Goal: Information Seeking & Learning: Learn about a topic

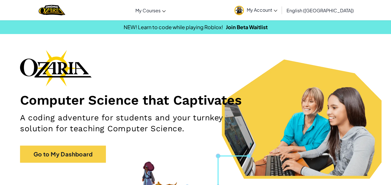
scroll to position [18, 0]
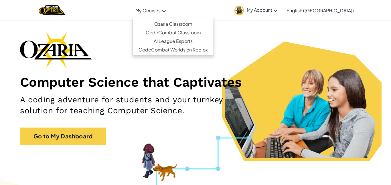
click at [166, 5] on link "My Courses" at bounding box center [151, 10] width 36 height 15
click at [179, 24] on link "Ozaria Classroom" at bounding box center [173, 24] width 81 height 9
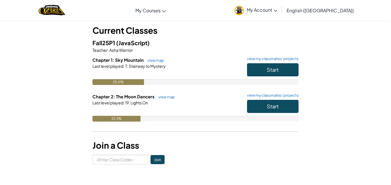
scroll to position [32, 0]
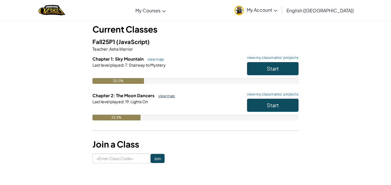
click at [161, 94] on link "view map" at bounding box center [164, 96] width 19 height 5
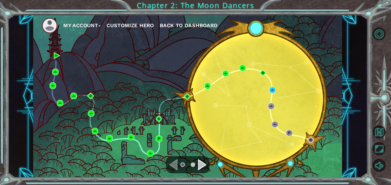
click at [203, 164] on div "Navigate to the next page" at bounding box center [202, 164] width 9 height 11
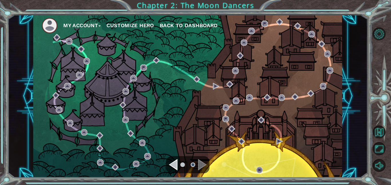
click at [205, 164] on div "Navigate to the next page" at bounding box center [202, 164] width 9 height 11
click at [177, 165] on ul at bounding box center [187, 164] width 21 height 11
click at [173, 164] on div "Navigate to the previous page" at bounding box center [173, 164] width 9 height 11
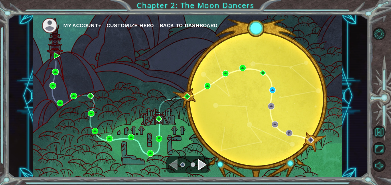
click at [127, 60] on div "My Account Customize Hero Back to Dashboard" at bounding box center [187, 96] width 309 height 163
click at [199, 162] on div "Navigate to the next page" at bounding box center [202, 164] width 9 height 11
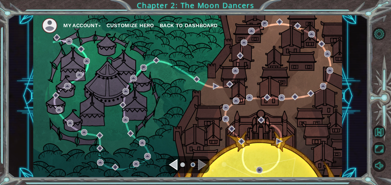
click at [175, 164] on div "Navigate to the previous page" at bounding box center [173, 164] width 9 height 11
click at [377, 130] on button "Back to Map" at bounding box center [379, 132] width 13 height 13
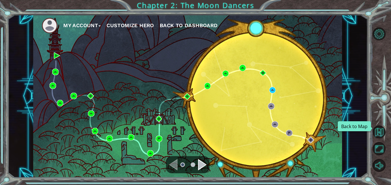
click at [377, 130] on button "Back to Map" at bounding box center [379, 132] width 13 height 13
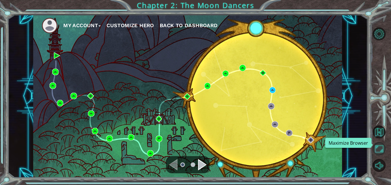
click at [377, 147] on button "Maximize Browser" at bounding box center [379, 148] width 13 height 13
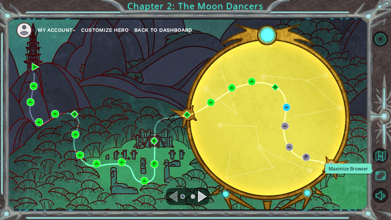
click at [377, 181] on button "Maximize Browser" at bounding box center [380, 175] width 15 height 15
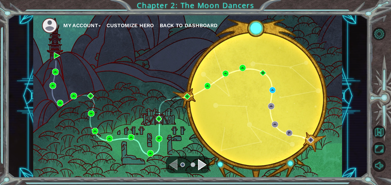
click at [186, 25] on span "Back to Dashboard" at bounding box center [189, 25] width 58 height 6
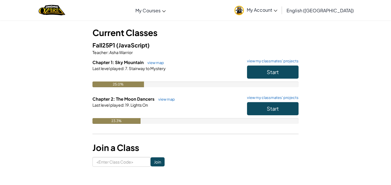
scroll to position [28, 0]
click at [165, 98] on link "view map" at bounding box center [164, 99] width 19 height 5
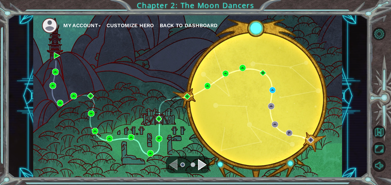
click at [203, 163] on div "Navigate to the next page" at bounding box center [202, 164] width 9 height 11
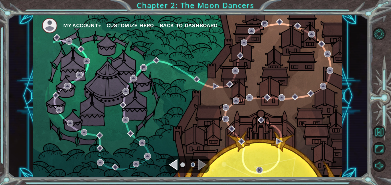
click at [176, 165] on div "Navigate to the previous page" at bounding box center [173, 164] width 9 height 11
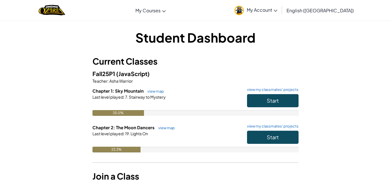
click at [82, 70] on div "Student Dashboard Current Classes Fall25P1 (JavaScript) Teacher : Asha Warrior …" at bounding box center [195, 112] width 335 height 167
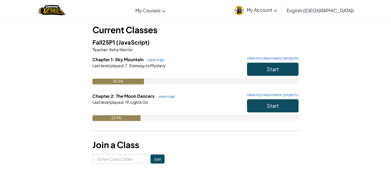
scroll to position [33, 0]
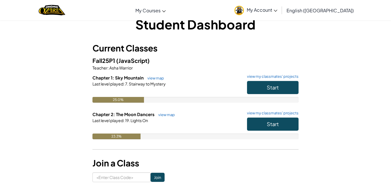
scroll to position [15, 0]
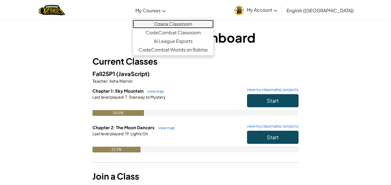
click at [180, 25] on link "Ozaria Classroom" at bounding box center [173, 24] width 81 height 9
click at [182, 24] on link "Ozaria Classroom" at bounding box center [173, 24] width 81 height 9
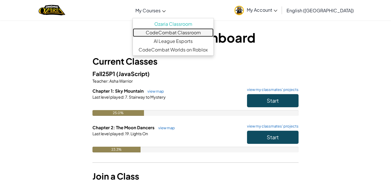
click at [185, 32] on link "CodeCombat Classroom" at bounding box center [173, 32] width 81 height 9
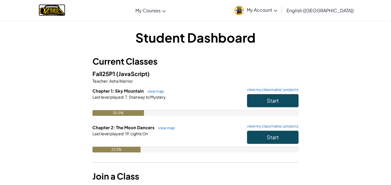
click at [65, 11] on img "Home" at bounding box center [52, 10] width 27 height 12
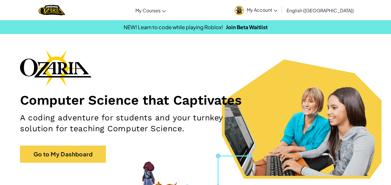
click at [277, 12] on span "My Account" at bounding box center [262, 10] width 31 height 6
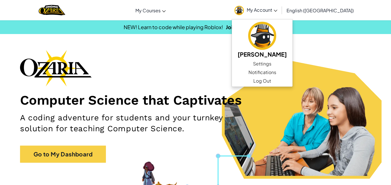
click at [225, 62] on div "Computer Science that Captivates A coding adventure for students and your turnk…" at bounding box center [195, 109] width 351 height 119
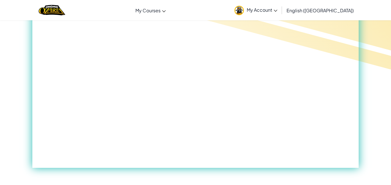
scroll to position [24, 0]
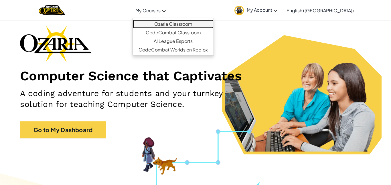
click at [162, 21] on link "Ozaria Classroom" at bounding box center [173, 24] width 81 height 9
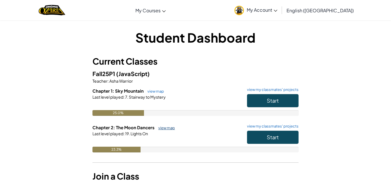
click at [169, 127] on link "view map" at bounding box center [164, 128] width 19 height 5
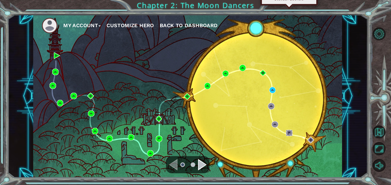
click at [288, 132] on img at bounding box center [289, 133] width 7 height 7
click at [199, 167] on div "Navigate to the next page" at bounding box center [202, 164] width 9 height 11
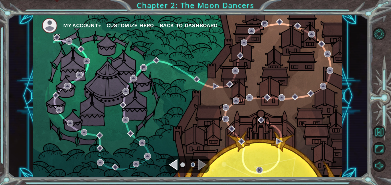
click at [56, 37] on img at bounding box center [57, 37] width 7 height 7
click at [69, 41] on img at bounding box center [69, 41] width 7 height 7
click at [82, 51] on img at bounding box center [81, 49] width 7 height 7
click at [172, 164] on div "Navigate to the previous page" at bounding box center [173, 164] width 9 height 11
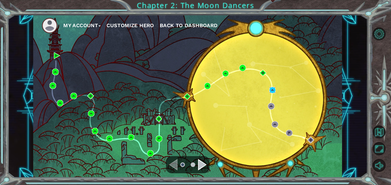
click at [272, 90] on img at bounding box center [272, 90] width 7 height 7
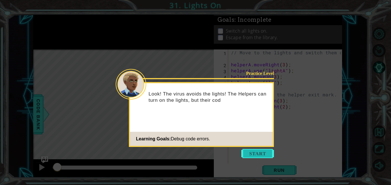
click at [253, 155] on button "Start" at bounding box center [257, 153] width 33 height 9
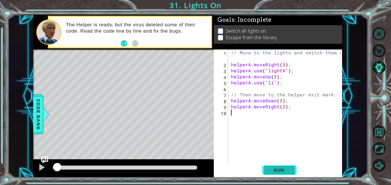
click at [268, 173] on button "Run" at bounding box center [279, 170] width 34 height 13
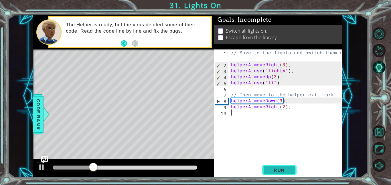
click at [288, 172] on span "Run" at bounding box center [279, 170] width 23 height 6
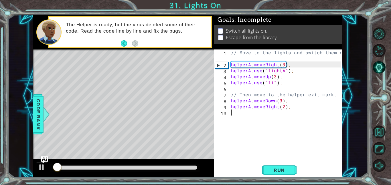
click at [272, 83] on div "// Move to the lights and switch them on . helperA . moveRight ( 3 ) ; helperA …" at bounding box center [287, 116] width 114 height 132
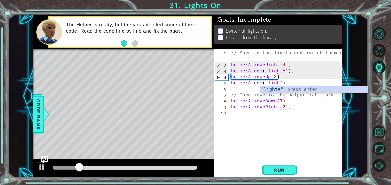
scroll to position [0, 3]
click at [294, 92] on div ""ligh tA" press enter" at bounding box center [314, 96] width 108 height 21
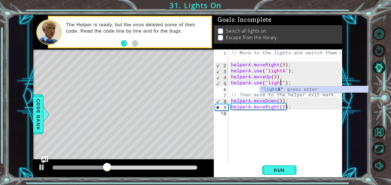
scroll to position [0, 3]
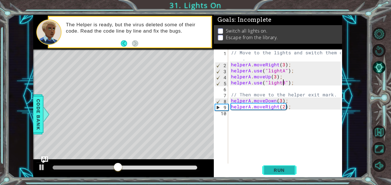
click at [274, 169] on span "Run" at bounding box center [279, 170] width 23 height 6
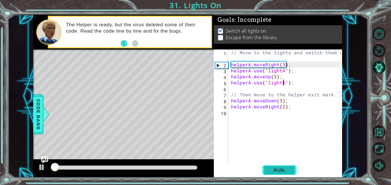
click at [274, 169] on span "Run" at bounding box center [279, 170] width 23 height 6
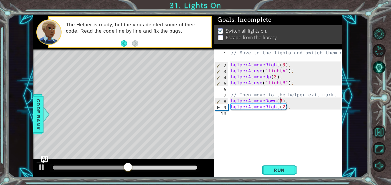
click at [281, 100] on div "// Move to the lights and switch them on . helperA . moveRight ( 3 ) ; helperA …" at bounding box center [287, 116] width 114 height 132
type textarea "helperA.moveDown(1);"
click at [288, 173] on span "Run" at bounding box center [279, 170] width 23 height 6
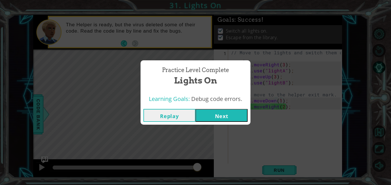
click at [222, 114] on button "Next" at bounding box center [221, 115] width 52 height 13
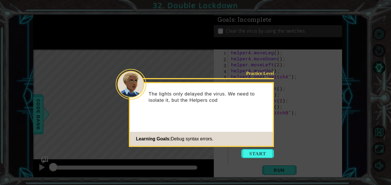
click at [252, 146] on div "Practice Level The lights only delayed the virus. We need to isolate it, but th…" at bounding box center [201, 114] width 145 height 65
click at [255, 151] on button "Start" at bounding box center [257, 153] width 33 height 9
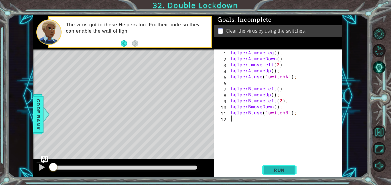
click at [282, 172] on span "Run" at bounding box center [279, 170] width 23 height 6
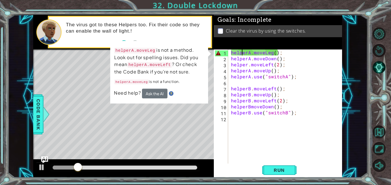
click at [242, 54] on div "helperA . moveLeg ( ) ; helperA . moveDown ( ) ; helper . moveLeft ( 2 ) ; help…" at bounding box center [287, 113] width 114 height 126
click at [274, 54] on div "helperA . moveLeg ( ) ; helperA . moveDown ( ) ; helper . moveLeft ( 2 ) ; help…" at bounding box center [287, 113] width 114 height 126
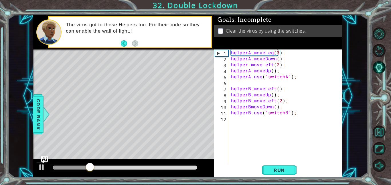
scroll to position [0, 3]
click at [273, 167] on span "Run" at bounding box center [279, 170] width 23 height 6
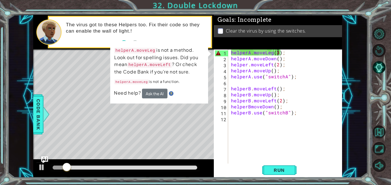
click at [272, 53] on div "helperA . moveLeg ( 3 ) ; helperA . moveDown ( ) ; helper . moveLeft ( 2 ) ; he…" at bounding box center [287, 113] width 114 height 126
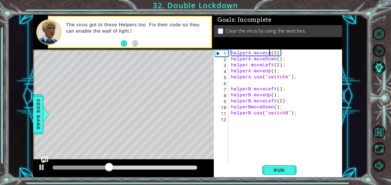
scroll to position [0, 3]
click at [280, 54] on div "helperA . moveLeft ( 3 ) ; helperA . moveDown ( ) ; helper . moveLeft ( 2 ) ; h…" at bounding box center [287, 113] width 114 height 126
click at [277, 59] on div "helperA . moveLeft ( 1 ) ; helperA . moveDown ( ) ; helper . moveLeft ( 2 ) ; h…" at bounding box center [287, 113] width 114 height 126
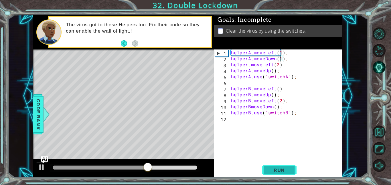
click at [283, 173] on button "Run" at bounding box center [279, 170] width 34 height 13
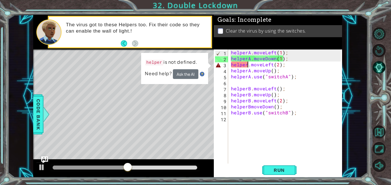
click at [247, 65] on div "helperA . moveLeft ( 1 ) ; helperA . moveDown ( 1 ) ; helper . moveLeft ( 2 ) ;…" at bounding box center [287, 113] width 114 height 126
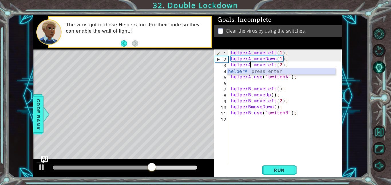
click at [286, 71] on div "helperA press enter" at bounding box center [281, 78] width 108 height 21
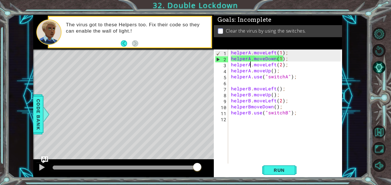
click at [273, 70] on div "helperA . moveLeft ( 1 ) ; helperA . moveDown ( 1 ) ; helperA . moveLeft ( 2 ) …" at bounding box center [287, 113] width 114 height 126
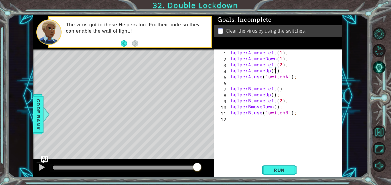
scroll to position [0, 3]
click at [277, 90] on div "helperA . moveLeft ( 1 ) ; helperA . moveDown ( 1 ) ; helperA . moveLeft ( 2 ) …" at bounding box center [287, 113] width 114 height 126
click at [273, 95] on div "helperA . moveLeft ( 1 ) ; helperA . moveDown ( 1 ) ; helperA . moveLeft ( 2 ) …" at bounding box center [287, 113] width 114 height 126
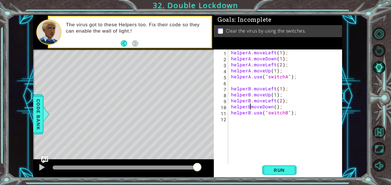
click at [251, 107] on div "helperA . moveLeft ( 1 ) ; helperA . moveDown ( 1 ) ; helperA . moveLeft ( 2 ) …" at bounding box center [287, 113] width 114 height 126
click at [277, 106] on div "helperA . moveLeft ( 1 ) ; helperA . moveDown ( 1 ) ; helperA . moveLeft ( 2 ) …" at bounding box center [287, 113] width 114 height 126
type textarea "helperB.moveDown(1);"
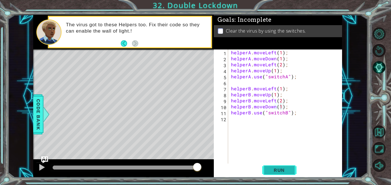
click at [271, 169] on span "Run" at bounding box center [279, 170] width 23 height 6
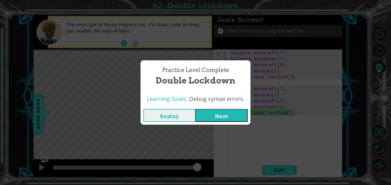
click at [232, 112] on button "Next" at bounding box center [221, 115] width 52 height 13
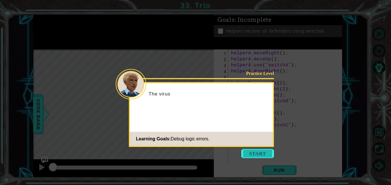
click at [253, 152] on button "Start" at bounding box center [257, 153] width 33 height 9
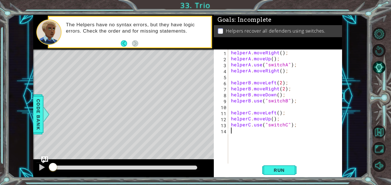
click at [281, 52] on div "helperA . moveRight ( ) ; helperA . moveUp ( ) ; helperA . use ( "switchA" ) ; …" at bounding box center [287, 113] width 114 height 126
click at [272, 59] on div "helperA . moveRight ( 1 ) ; helperA . moveUp ( ) ; helperA . use ( "switchA" ) …" at bounding box center [287, 113] width 114 height 126
drag, startPoint x: 289, startPoint y: 72, endPoint x: 230, endPoint y: 70, distance: 59.8
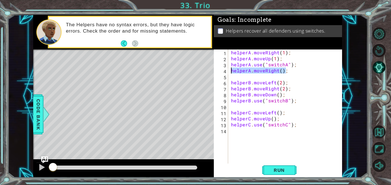
click at [230, 70] on div "helperA . moveRight ( 1 ) ; helperA . moveUp ( 1 ) ; helperA . use ( "switchA" …" at bounding box center [287, 113] width 114 height 126
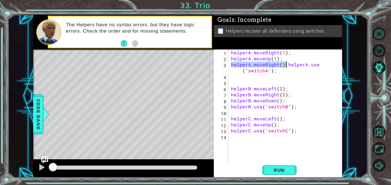
click at [285, 65] on div "helperA . moveRight ( 1 ) ; helperA . moveUp ( 1 ) ; helperA . moveRight ( ) ; …" at bounding box center [285, 107] width 111 height 114
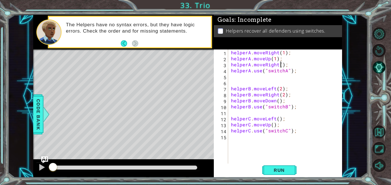
click at [281, 66] on div "helperA . moveRight ( 1 ) ; helperA . moveUp ( 1 ) ; helperA . moveRight ( ) ; …" at bounding box center [287, 113] width 114 height 126
click at [272, 172] on span "Run" at bounding box center [279, 170] width 23 height 6
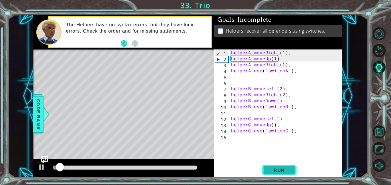
click at [272, 172] on span "Run" at bounding box center [279, 170] width 23 height 6
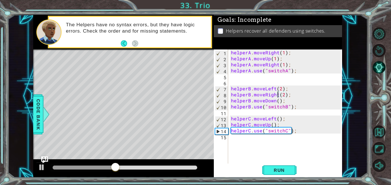
click at [277, 94] on div "helperA . moveRight ( 1 ) ; helperA . moveUp ( 1 ) ; helperA . moveRight ( 1 ) …" at bounding box center [287, 113] width 114 height 126
click at [280, 96] on div "helperA . moveRight ( 1 ) ; helperA . moveUp ( 1 ) ; helperA . moveRight ( 1 ) …" at bounding box center [287, 113] width 114 height 126
click at [278, 101] on div "helperA . moveRight ( 1 ) ; helperA . moveUp ( 1 ) ; helperA . moveRight ( 1 ) …" at bounding box center [287, 113] width 114 height 126
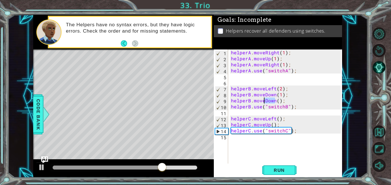
drag, startPoint x: 274, startPoint y: 102, endPoint x: 264, endPoint y: 101, distance: 10.3
click at [264, 101] on div "helperA . moveRight ( 1 ) ; helperA . moveUp ( 1 ) ; helperA . moveRight ( 1 ) …" at bounding box center [287, 113] width 114 height 126
click at [279, 100] on div "helperA . moveRight ( 1 ) ; helperA . moveUp ( 1 ) ; helperA . moveRight ( 1 ) …" at bounding box center [287, 113] width 114 height 126
click at [281, 172] on span "Run" at bounding box center [279, 170] width 23 height 6
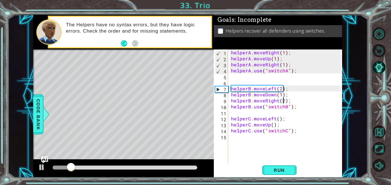
click at [278, 118] on div "helperA . moveRight ( 1 ) ; helperA . moveUp ( 1 ) ; helperA . moveRight ( 1 ) …" at bounding box center [287, 113] width 114 height 126
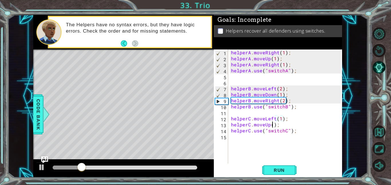
click at [272, 124] on div "helperA . moveRight ( 1 ) ; helperA . moveUp ( 1 ) ; helperA . moveRight ( 1 ) …" at bounding box center [287, 113] width 114 height 126
type textarea "helperC.moveUp(1);"
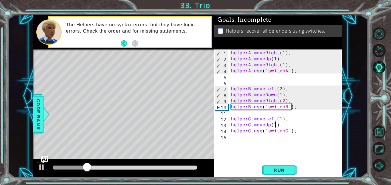
click at [282, 125] on div "helperA . moveRight ( 1 ) ; helperA . moveUp ( 1 ) ; helperA . moveRight ( 1 ) …" at bounding box center [287, 113] width 114 height 126
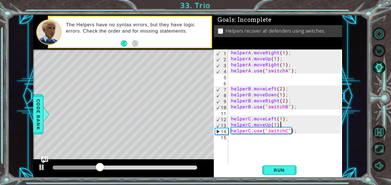
scroll to position [0, 0]
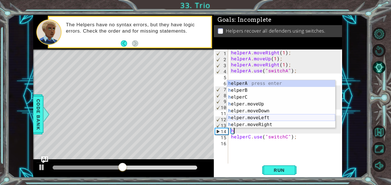
click at [289, 115] on div "h elperA press enter h elperB press enter h elperC press enter h elper.moveUp p…" at bounding box center [281, 111] width 108 height 62
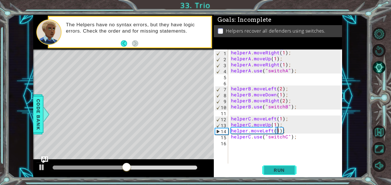
click at [282, 171] on span "Run" at bounding box center [279, 170] width 23 height 6
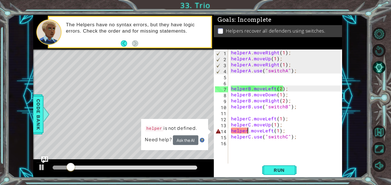
click at [248, 131] on div "helperA . moveRight ( 1 ) ; helperA . moveUp ( 1 ) ; helperA . moveRight ( 1 ) …" at bounding box center [287, 113] width 114 height 126
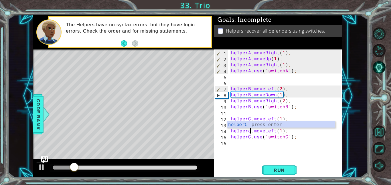
scroll to position [0, 1]
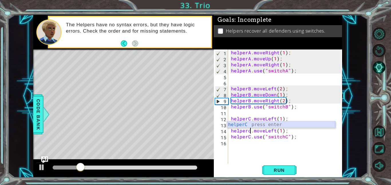
click at [250, 124] on div "helperC press enter" at bounding box center [281, 131] width 108 height 21
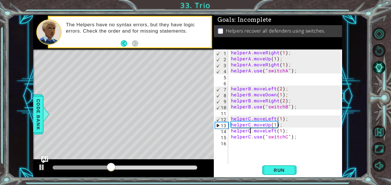
click at [273, 130] on div "helperA . moveRight ( 1 ) ; helperA . moveUp ( 1 ) ; helperA . moveRight ( 1 ) …" at bounding box center [287, 113] width 114 height 126
type textarea "helperC.moveRight(1);"
click at [288, 168] on span "Run" at bounding box center [279, 170] width 23 height 6
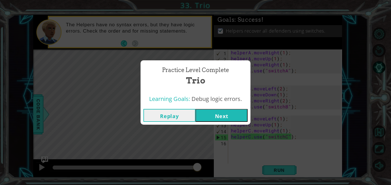
click at [214, 114] on button "Next" at bounding box center [221, 115] width 52 height 13
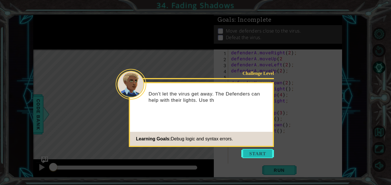
click at [262, 157] on button "Start" at bounding box center [257, 153] width 33 height 9
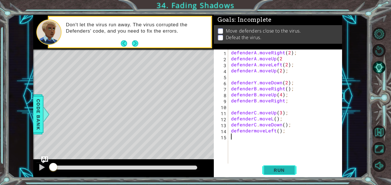
click at [271, 170] on span "Run" at bounding box center [279, 170] width 23 height 6
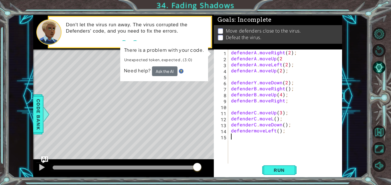
click at [256, 82] on div "defenderA . moveRight ( 2 ) ; defenderA . moveUp ( 2 defenderA . moveLeft ( 2 )…" at bounding box center [287, 113] width 114 height 126
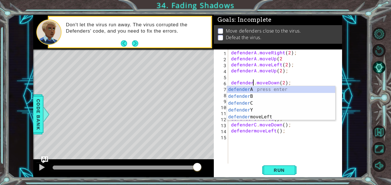
scroll to position [0, 1]
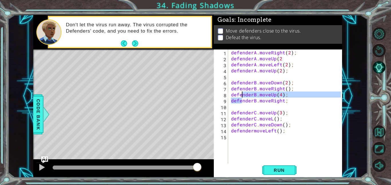
drag, startPoint x: 243, startPoint y: 100, endPoint x: 241, endPoint y: 94, distance: 6.3
click at [241, 94] on div "defenderA . moveRight ( 2 ) ; defenderA . moveUp ( 2 defenderA . moveLeft ( 2 )…" at bounding box center [287, 113] width 114 height 126
click at [254, 83] on div "defenderA . moveRight ( 2 ) ; defenderA . moveUp ( 2 defenderA . moveLeft ( 2 )…" at bounding box center [287, 113] width 114 height 126
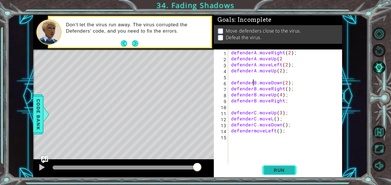
click at [268, 172] on span "Run" at bounding box center [279, 170] width 23 height 6
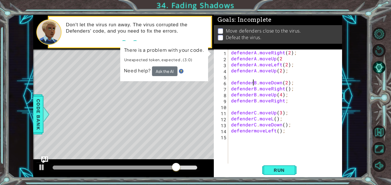
click at [262, 95] on div "defenderA . moveRight ( 2 ) ; defenderA . moveUp ( 2 defenderA . moveLeft ( 2 )…" at bounding box center [287, 113] width 114 height 126
click at [280, 93] on div "defenderA . moveRight ( 2 ) ; defenderA . moveUp ( 2 defenderA . moveLeft ( 2 )…" at bounding box center [287, 113] width 114 height 126
type textarea "defenderB.moveUp();"
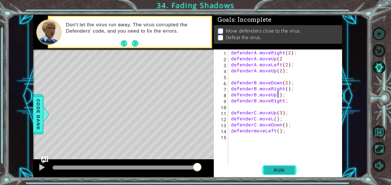
click at [276, 173] on span "Run" at bounding box center [279, 170] width 23 height 6
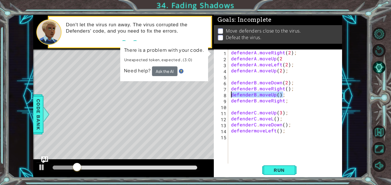
drag, startPoint x: 296, startPoint y: 96, endPoint x: 224, endPoint y: 95, distance: 72.4
click at [224, 95] on div "defenderB.moveUp(); 1 2 3 4 5 6 7 8 9 10 11 12 13 14 15 defenderA . moveRight (…" at bounding box center [277, 107] width 127 height 114
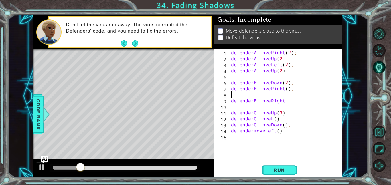
scroll to position [0, 0]
click at [274, 170] on span "Run" at bounding box center [279, 170] width 23 height 6
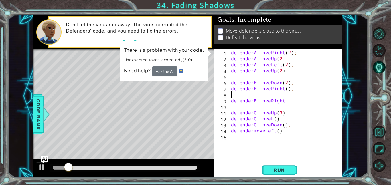
click at [240, 94] on div "defenderA . moveRight ( 2 ) ; defenderA . moveUp ( 2 defenderA . moveLeft ( 2 )…" at bounding box center [287, 113] width 114 height 126
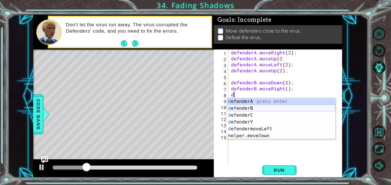
click at [251, 109] on div "d efenderA press enter d efenderB press enter d efenderC press enter d efenderY…" at bounding box center [281, 125] width 108 height 55
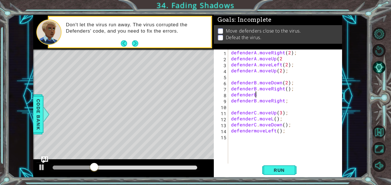
scroll to position [0, 1]
click at [136, 47] on button "Next" at bounding box center [135, 43] width 6 height 6
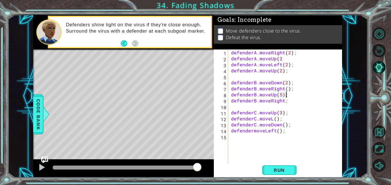
scroll to position [0, 3]
click at [272, 171] on span "Run" at bounding box center [279, 170] width 23 height 6
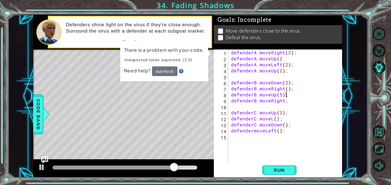
click at [284, 95] on div "defenderA . moveRight ( 2 ) ; defenderA . moveUp ( 2 defenderA . moveLeft ( 2 )…" at bounding box center [287, 113] width 114 height 126
click at [160, 74] on button "Ask the AI" at bounding box center [164, 71] width 25 height 10
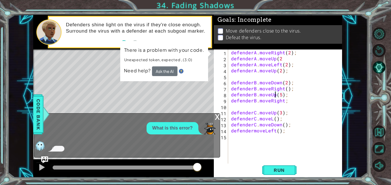
click at [176, 146] on div at bounding box center [125, 145] width 183 height 11
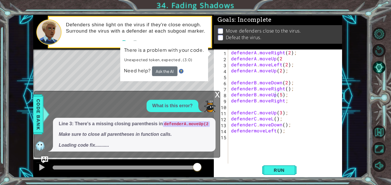
click at [287, 96] on div "defenderA . moveRight ( 2 ) ; defenderA . moveUp ( 2 defenderA . moveLeft ( 2 )…" at bounding box center [287, 113] width 114 height 126
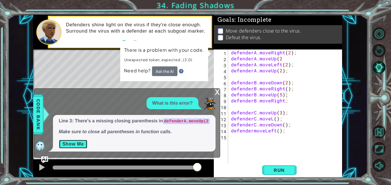
click at [82, 143] on button "Show Me" at bounding box center [73, 144] width 29 height 9
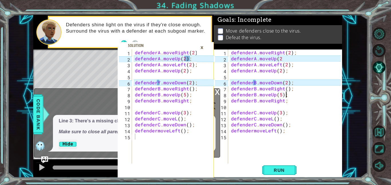
click at [290, 58] on div "defenderA . moveRight ( 2 ) ; defenderA . moveUp ( 2 defenderA . moveLeft ( 2 )…" at bounding box center [287, 113] width 114 height 126
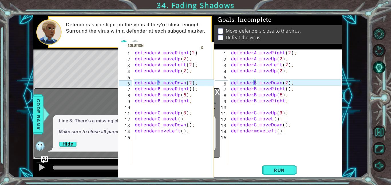
click at [255, 82] on div "defenderA . moveRight ( 2 ) ; defenderA . moveUp ( 2 ) ; defenderA . moveLeft (…" at bounding box center [287, 113] width 114 height 126
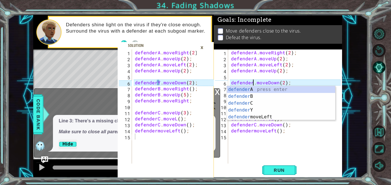
scroll to position [0, 1]
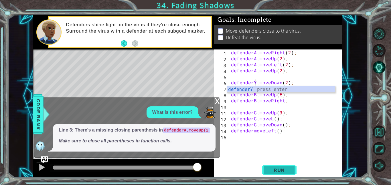
click at [275, 171] on span "Run" at bounding box center [279, 170] width 23 height 6
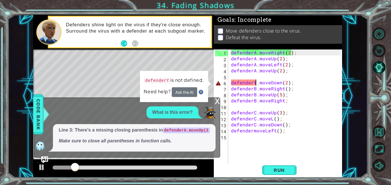
click at [217, 98] on div "x" at bounding box center [217, 101] width 5 height 6
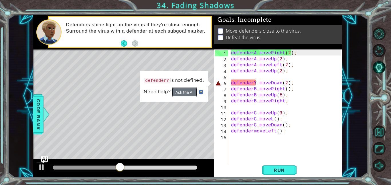
click at [183, 93] on button "Ask the AI" at bounding box center [184, 92] width 25 height 10
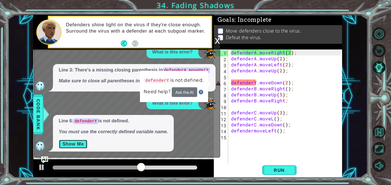
click at [79, 143] on button "Show Me" at bounding box center [73, 144] width 29 height 9
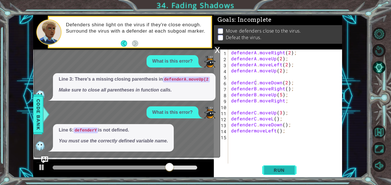
click at [279, 174] on button "Run" at bounding box center [279, 170] width 34 height 13
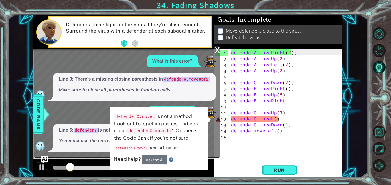
click at [216, 47] on div "x" at bounding box center [217, 50] width 5 height 6
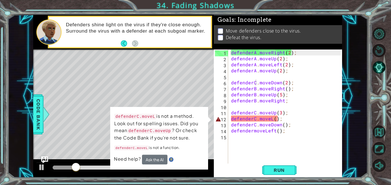
click at [132, 113] on p "defenderC.moveL is not a method. Look out for spelling issues. Did you mean def…" at bounding box center [159, 126] width 90 height 29
click at [280, 112] on div "defenderA . moveRight ( 2 ) ; defenderA . moveUp ( 2 ) ; defenderA . moveLeft (…" at bounding box center [287, 113] width 114 height 126
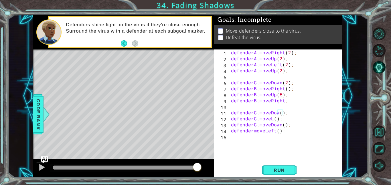
scroll to position [0, 3]
click at [281, 113] on div "defenderA . moveRight ( 2 ) ; defenderA . moveUp ( 2 ) ; defenderA . moveLeft (…" at bounding box center [287, 113] width 114 height 126
click at [284, 113] on div "defenderA . moveRight ( 2 ) ; defenderA . moveUp ( 2 ) ; defenderA . moveLeft (…" at bounding box center [287, 113] width 114 height 126
click at [271, 119] on div "defenderA . moveRight ( 2 ) ; defenderA . moveUp ( 2 ) ; defenderA . moveLeft (…" at bounding box center [287, 113] width 114 height 126
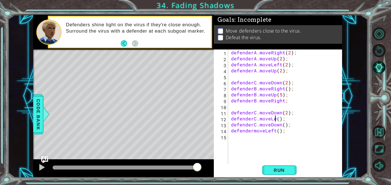
scroll to position [0, 3]
click at [285, 119] on div "defenderA . moveRight ( 2 ) ; defenderA . moveUp ( 2 ) ; defenderA . moveLeft (…" at bounding box center [287, 113] width 114 height 126
click at [282, 119] on div "defenderA . moveRight ( 2 ) ; defenderA . moveUp ( 2 ) ; defenderA . moveLeft (…" at bounding box center [287, 113] width 114 height 126
click at [284, 125] on div "defenderA . moveRight ( 2 ) ; defenderA . moveUp ( 2 ) ; defenderA . moveLeft (…" at bounding box center [287, 113] width 114 height 126
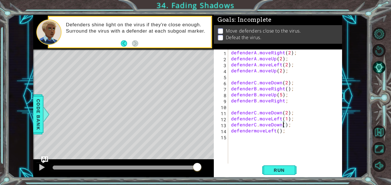
click at [280, 125] on div "defenderA . moveRight ( 2 ) ; defenderA . moveUp ( 2 ) ; defenderA . moveLeft (…" at bounding box center [287, 113] width 114 height 126
click at [278, 125] on div "defenderA . moveRight ( 2 ) ; defenderA . moveUp ( 2 ) ; defenderA . moveLeft (…" at bounding box center [287, 113] width 114 height 126
click at [278, 131] on div "defenderA . moveRight ( 2 ) ; defenderA . moveUp ( 2 ) ; defenderA . moveLeft (…" at bounding box center [287, 113] width 114 height 126
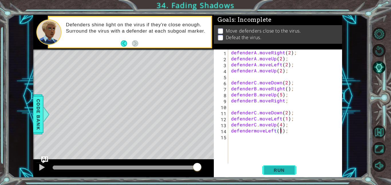
click at [281, 171] on span "Run" at bounding box center [279, 170] width 23 height 6
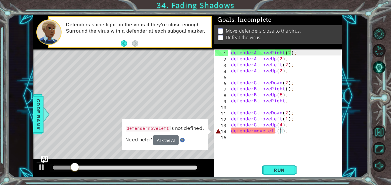
click at [252, 131] on div "defenderA . moveRight ( 2 ) ; defenderA . moveUp ( 2 ) ; defenderA . moveLeft (…" at bounding box center [287, 113] width 114 height 126
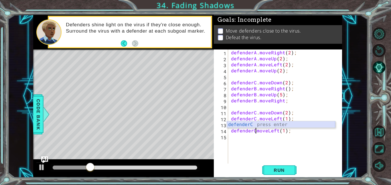
click at [254, 124] on div "defenderC press enter" at bounding box center [281, 131] width 108 height 21
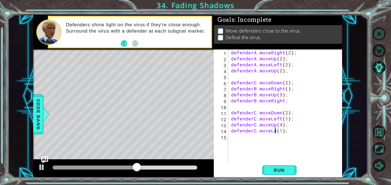
scroll to position [0, 3]
click at [270, 171] on span "Run" at bounding box center [279, 170] width 23 height 6
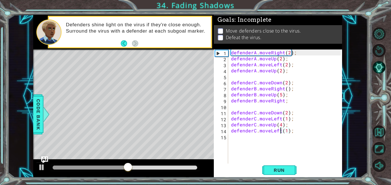
click at [217, 54] on div "1" at bounding box center [221, 53] width 13 height 6
click at [219, 61] on div "2" at bounding box center [221, 59] width 13 height 6
click at [218, 60] on div "2" at bounding box center [221, 59] width 13 height 6
click at [224, 60] on div "2" at bounding box center [221, 59] width 13 height 6
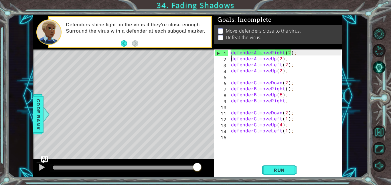
click at [287, 112] on div "defenderA . moveRight ( 2 ) ; defenderA . moveUp ( 2 ) ; defenderA . moveLeft (…" at bounding box center [287, 113] width 114 height 126
click at [274, 167] on span "Run" at bounding box center [279, 170] width 23 height 6
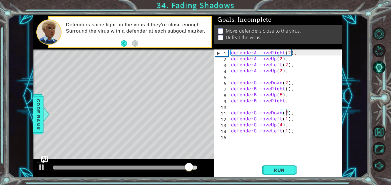
click at [255, 82] on div "defenderA . moveRight ( 2 ) ; defenderA . moveUp ( 2 ) ; defenderA . moveLeft (…" at bounding box center [287, 113] width 114 height 126
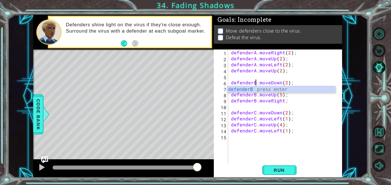
scroll to position [0, 1]
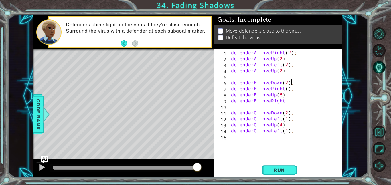
click at [292, 82] on div "defenderA . moveRight ( 2 ) ; defenderA . moveUp ( 2 ) ; defenderA . moveLeft (…" at bounding box center [287, 113] width 114 height 126
click at [284, 172] on span "Run" at bounding box center [279, 170] width 23 height 6
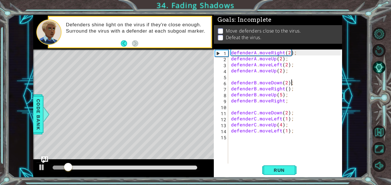
click at [280, 95] on div "defenderA . moveRight ( 2 ) ; defenderA . moveUp ( 2 ) ; defenderA . moveLeft (…" at bounding box center [287, 113] width 114 height 126
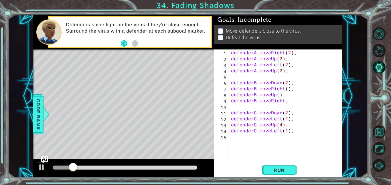
scroll to position [0, 3]
click at [284, 173] on button "Run" at bounding box center [279, 170] width 34 height 13
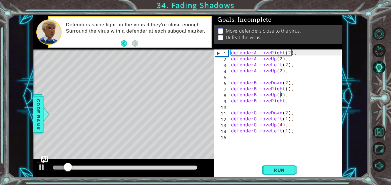
click at [283, 100] on div "defenderA . moveRight ( 2 ) ; defenderA . moveUp ( 2 ) ; defenderA . moveLeft (…" at bounding box center [287, 113] width 114 height 126
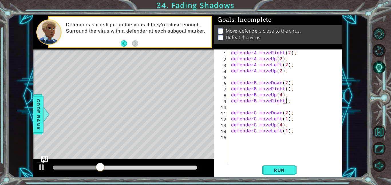
scroll to position [0, 3]
click at [273, 167] on span "Run" at bounding box center [279, 170] width 23 height 6
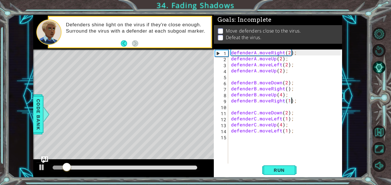
click at [286, 112] on div "defenderA . moveRight ( 2 ) ; defenderA . moveUp ( 2 ) ; defenderA . moveLeft (…" at bounding box center [287, 113] width 114 height 126
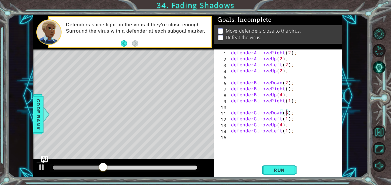
click at [282, 123] on div "defenderA . moveRight ( 2 ) ; defenderA . moveUp ( 2 ) ; defenderA . moveLeft (…" at bounding box center [287, 113] width 114 height 126
click at [281, 125] on div "defenderA . moveRight ( 2 ) ; defenderA . moveUp ( 2 ) ; defenderA . moveLeft (…" at bounding box center [287, 113] width 114 height 126
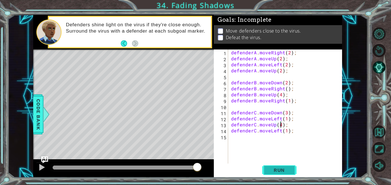
click at [280, 169] on span "Run" at bounding box center [279, 170] width 23 height 6
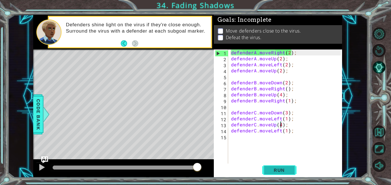
click at [278, 170] on span "Run" at bounding box center [279, 170] width 23 height 6
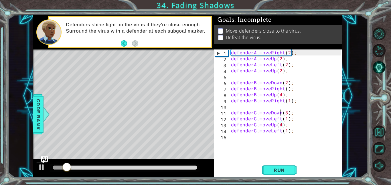
click at [280, 112] on div "defenderA . moveRight ( 2 ) ; defenderA . moveUp ( 2 ) ; defenderA . moveLeft (…" at bounding box center [287, 113] width 114 height 126
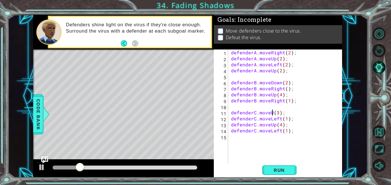
scroll to position [0, 3]
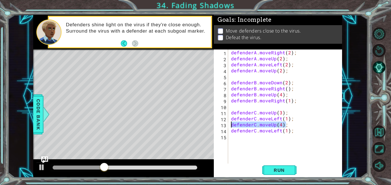
drag, startPoint x: 289, startPoint y: 125, endPoint x: 228, endPoint y: 127, distance: 61.3
click at [228, 127] on div "defenderC.moveUp(3); 1 2 3 4 5 6 7 8 9 10 11 12 13 14 15 defenderA . moveRight …" at bounding box center [277, 107] width 127 height 114
type textarea "defenderC.moveUp(4);"
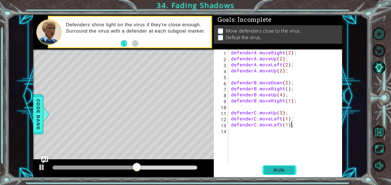
click at [272, 172] on span "Run" at bounding box center [279, 170] width 23 height 6
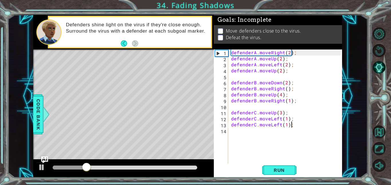
click at [280, 124] on div "defenderA . moveRight ( 2 ) ; defenderA . moveUp ( 2 ) ; defenderA . moveLeft (…" at bounding box center [287, 113] width 114 height 126
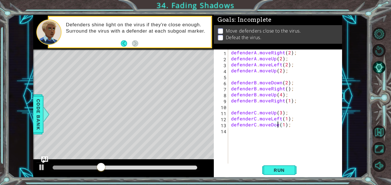
scroll to position [0, 3]
type textarea "defenderC.moveDown(1);"
click at [280, 167] on button "Run" at bounding box center [279, 170] width 34 height 13
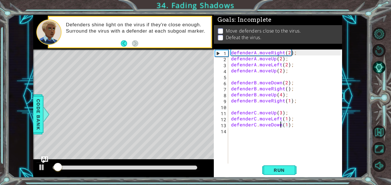
click at [253, 131] on div "defenderA . moveRight ( 2 ) ; defenderA . moveUp ( 2 ) ; defenderA . moveLeft (…" at bounding box center [287, 113] width 114 height 126
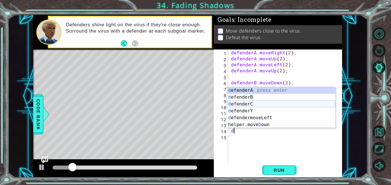
click at [255, 105] on div "d efenderA press enter d efenderB press enter d efenderC press enter d efenderY…" at bounding box center [281, 114] width 108 height 55
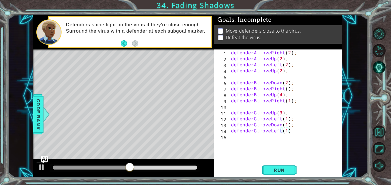
scroll to position [0, 3]
type textarea "defenderC.moveLeft(1);"
click at [275, 175] on button "Run" at bounding box center [279, 170] width 34 height 13
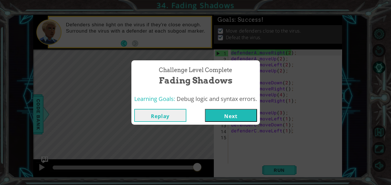
click at [223, 117] on button "Next" at bounding box center [231, 115] width 52 height 13
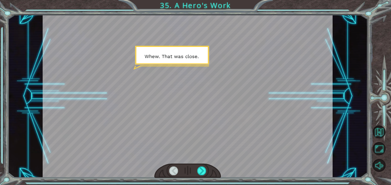
click at [213, 104] on div at bounding box center [188, 96] width 290 height 163
click at [198, 172] on div at bounding box center [201, 171] width 9 height 9
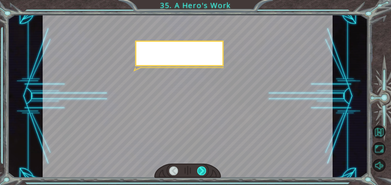
click at [198, 172] on div at bounding box center [201, 171] width 9 height 9
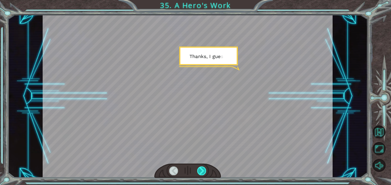
click at [198, 172] on div at bounding box center [201, 171] width 9 height 9
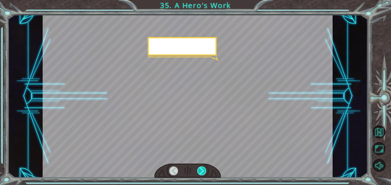
click at [198, 172] on div at bounding box center [201, 171] width 9 height 9
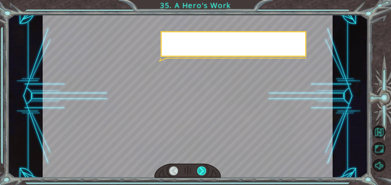
click at [198, 172] on div at bounding box center [201, 171] width 9 height 9
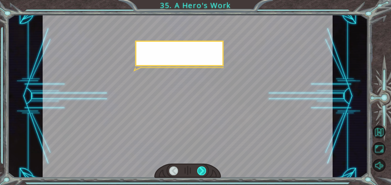
click at [198, 172] on div at bounding box center [201, 171] width 9 height 9
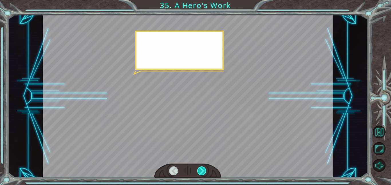
click at [198, 172] on div at bounding box center [201, 171] width 9 height 9
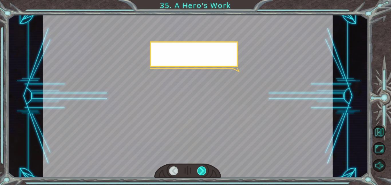
click at [199, 172] on div at bounding box center [201, 171] width 9 height 9
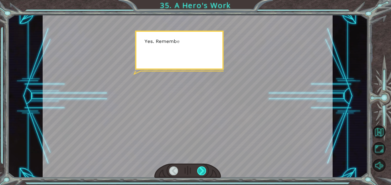
click at [199, 172] on div at bounding box center [201, 171] width 9 height 9
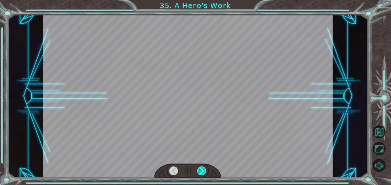
click at [199, 172] on div at bounding box center [201, 171] width 9 height 9
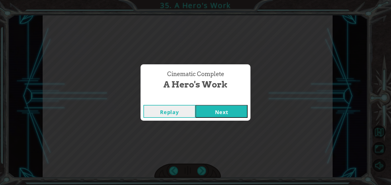
click at [207, 107] on button "Next" at bounding box center [221, 111] width 52 height 13
